Goal: Task Accomplishment & Management: Manage account settings

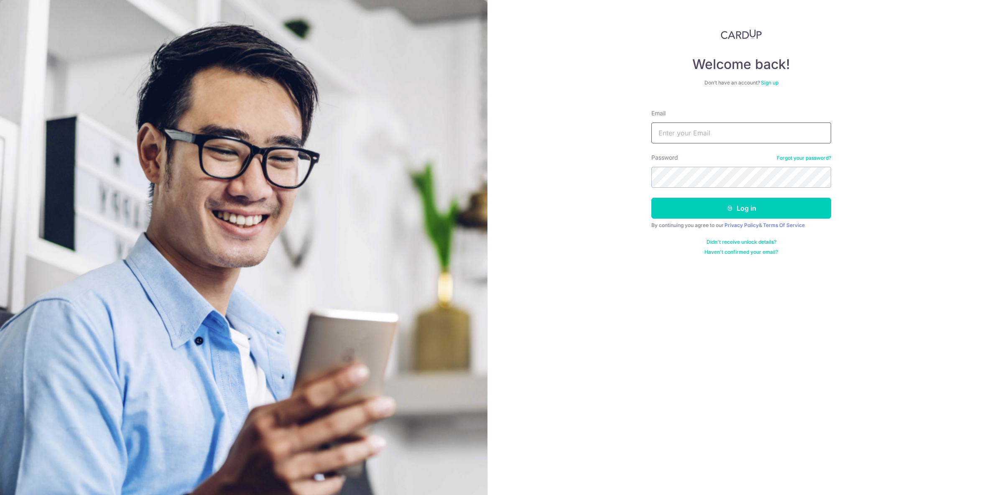
click at [683, 135] on input "Email" at bounding box center [741, 132] width 180 height 21
type input "[EMAIL_ADDRESS][DOMAIN_NAME]"
click at [746, 214] on button "Log in" at bounding box center [741, 208] width 180 height 21
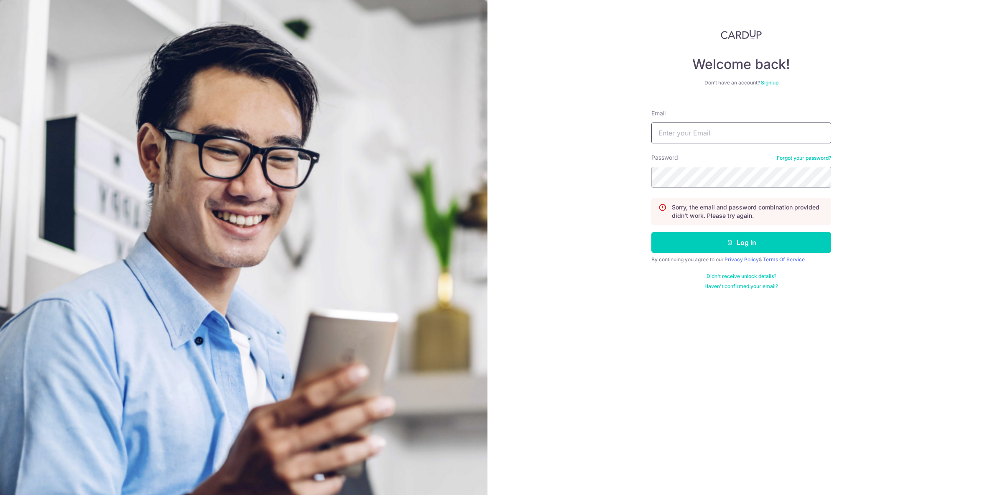
drag, startPoint x: 726, startPoint y: 132, endPoint x: 719, endPoint y: 143, distance: 13.2
click at [726, 132] on input "Email" at bounding box center [741, 132] width 180 height 21
type input "[EMAIL_ADDRESS][DOMAIN_NAME]"
click at [740, 239] on button "Log in" at bounding box center [741, 242] width 180 height 21
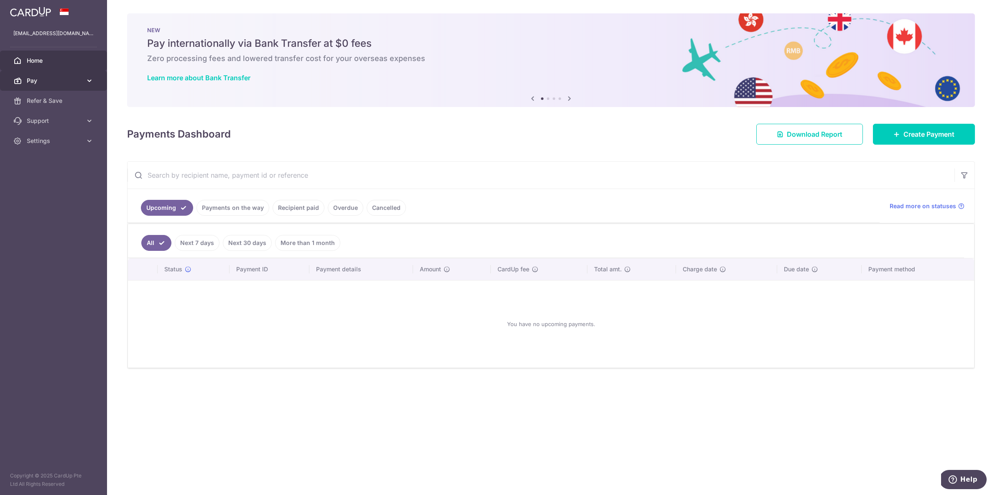
click at [90, 80] on icon at bounding box center [89, 81] width 8 height 8
click at [568, 97] on icon at bounding box center [569, 98] width 10 height 10
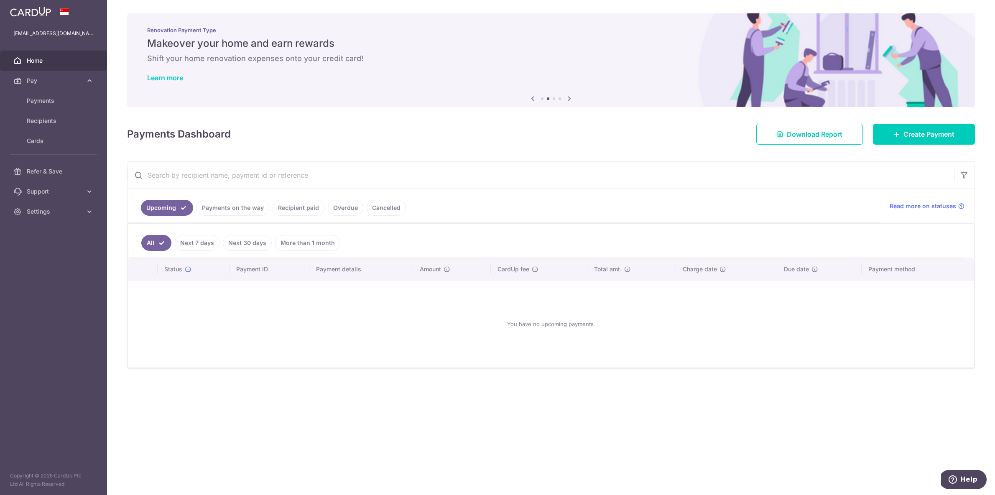
click at [568, 97] on icon at bounding box center [569, 98] width 10 height 10
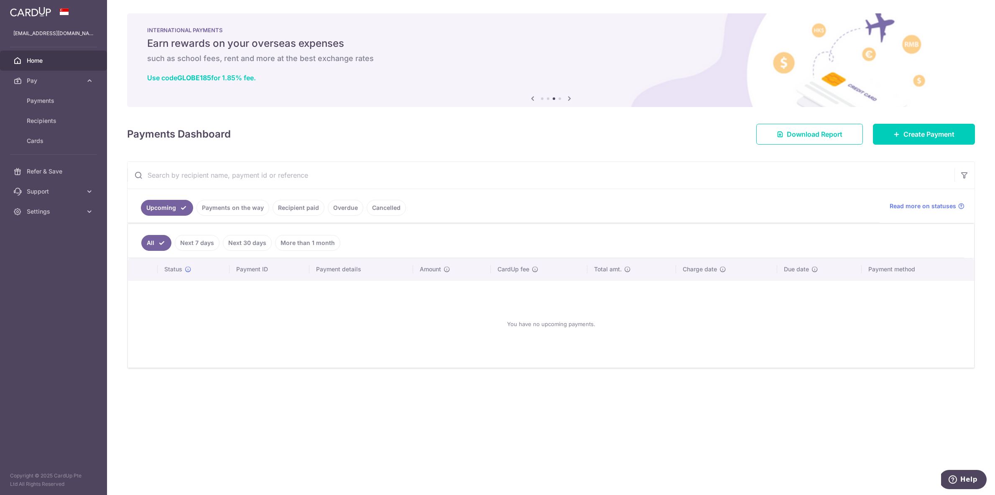
click at [568, 97] on icon at bounding box center [569, 98] width 10 height 10
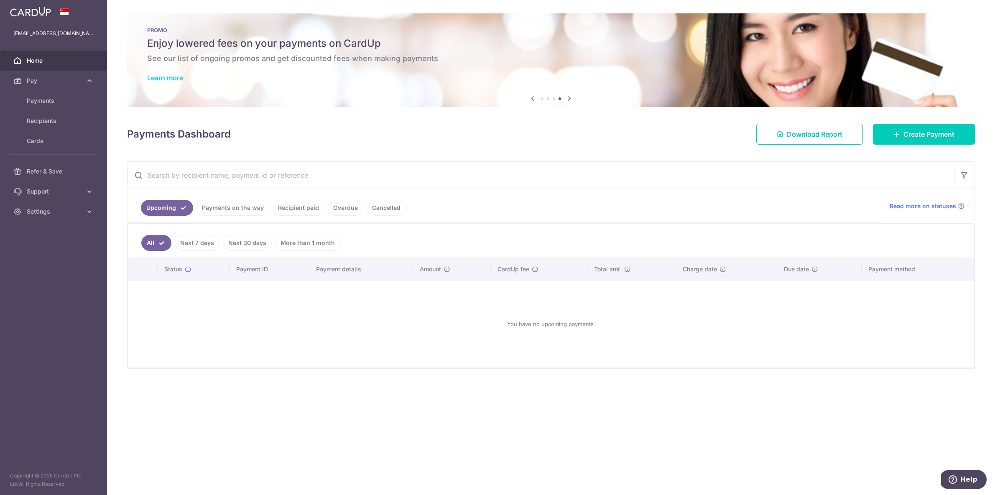
click at [158, 74] on link "Learn more" at bounding box center [165, 78] width 36 height 8
